Goal: Communication & Community: Answer question/provide support

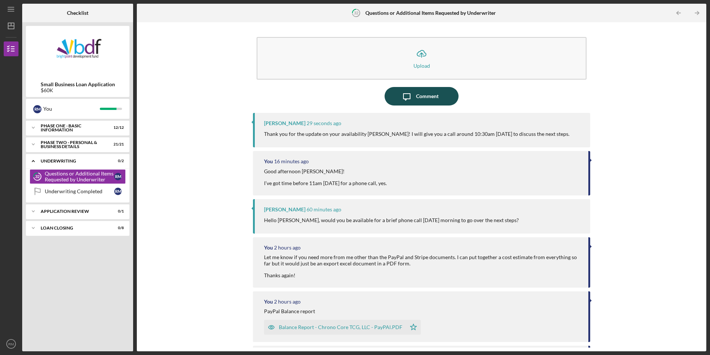
click at [416, 96] on div "Comment" at bounding box center [427, 96] width 23 height 18
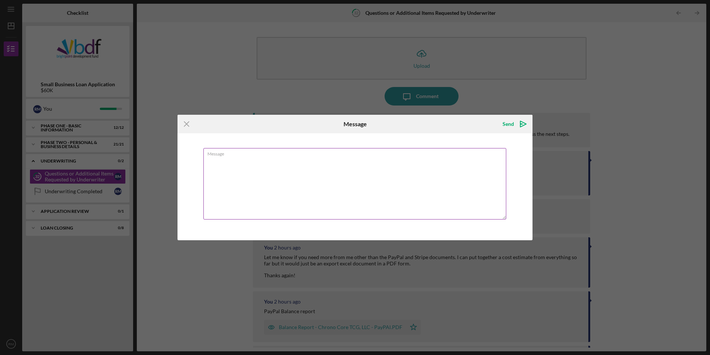
click at [285, 165] on textarea "Message" at bounding box center [354, 183] width 303 height 71
type textarea "Sounds good, talk soon!"
click at [518, 124] on icon "Icon/icon-invite-send" at bounding box center [523, 124] width 18 height 18
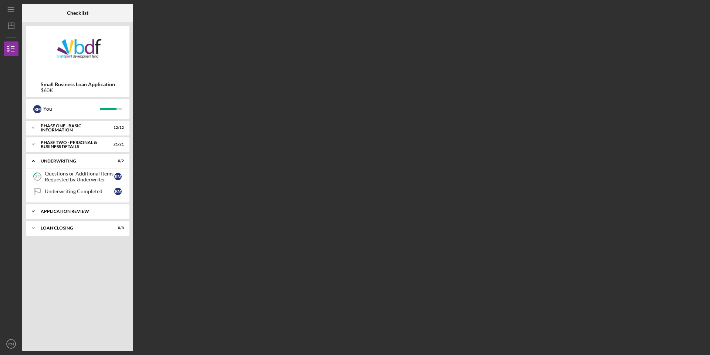
click at [53, 212] on div "Application Review" at bounding box center [81, 211] width 80 height 4
click at [54, 228] on div "Loan Decision" at bounding box center [80, 227] width 70 height 6
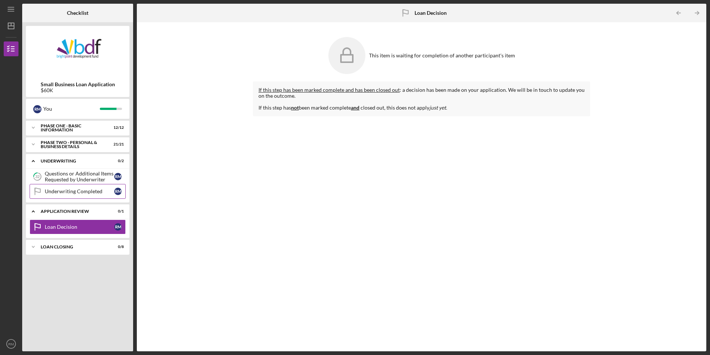
click at [61, 196] on link "Underwriting Completed Underwriting Completed R M" at bounding box center [78, 191] width 96 height 15
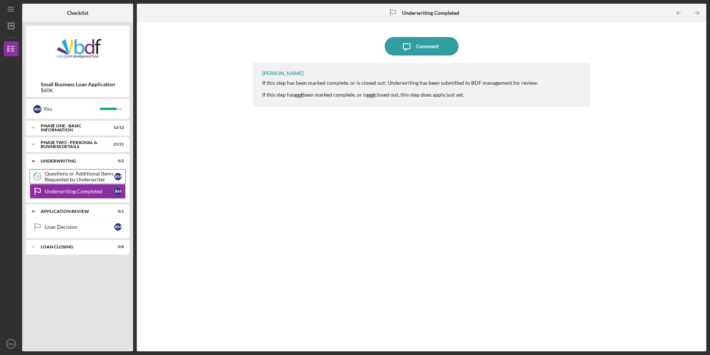
click at [69, 175] on div "Questions or Additional Items Requested by Underwriter" at bounding box center [80, 177] width 70 height 12
